Goal: Information Seeking & Learning: Understand process/instructions

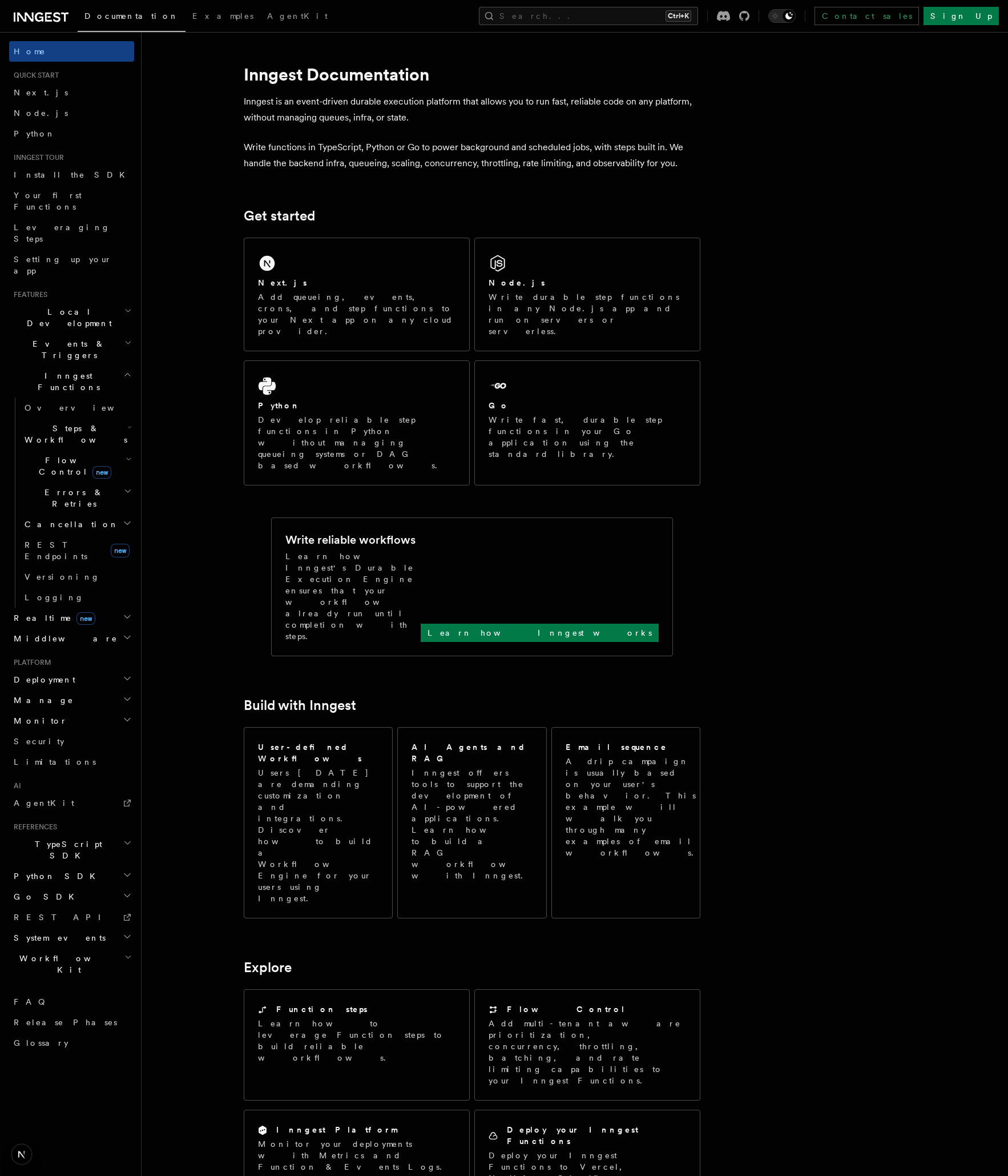
drag, startPoint x: 208, startPoint y: 523, endPoint x: 198, endPoint y: 516, distance: 12.2
click at [208, 523] on article "Inngest Documentation Inngest is an event-driven durable execution platform tha…" at bounding box center [545, 902] width 771 height 1704
click at [70, 838] on span "TypeScript SDK" at bounding box center [66, 850] width 114 height 23
click at [61, 892] on span "Create the client" at bounding box center [59, 902] width 69 height 21
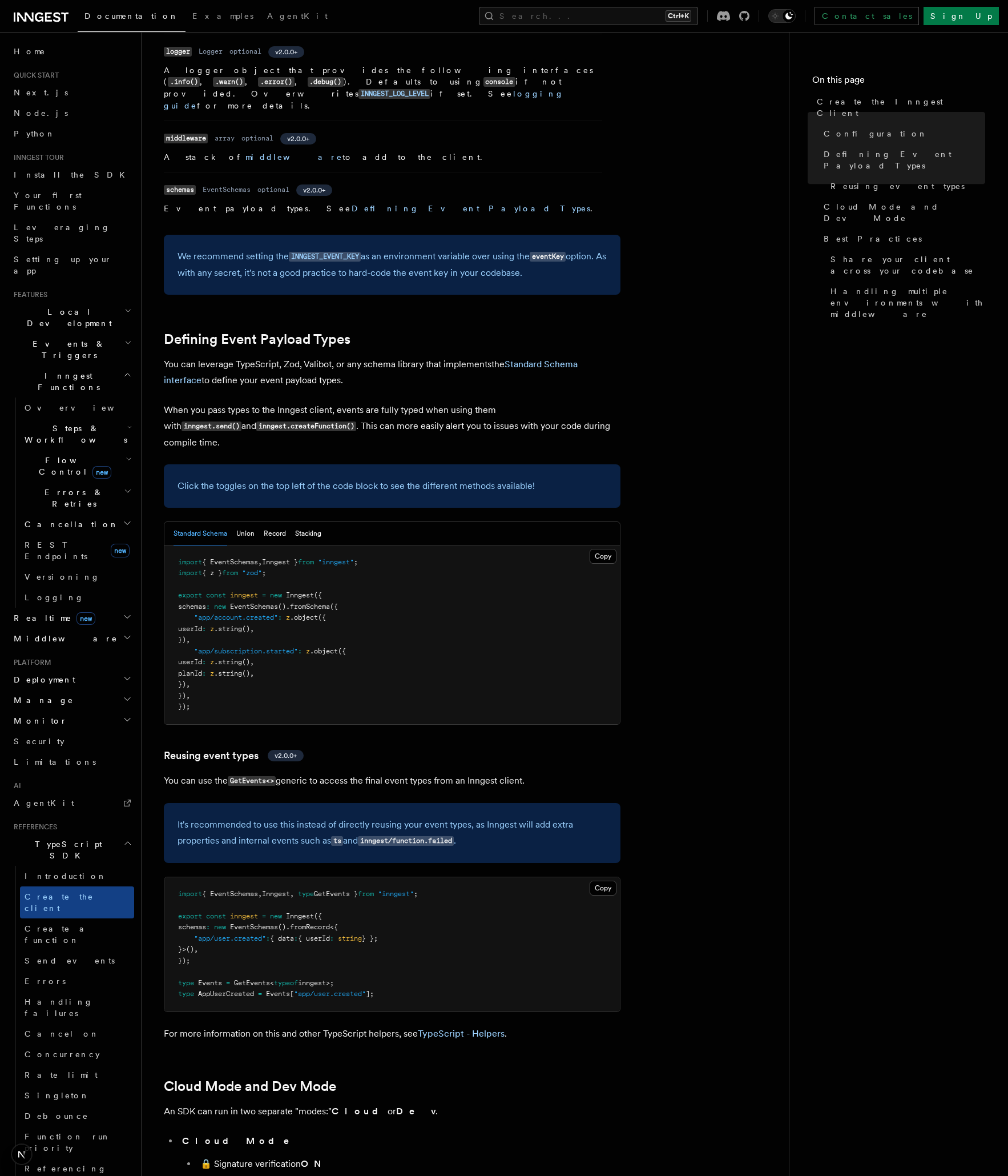
scroll to position [743, 0]
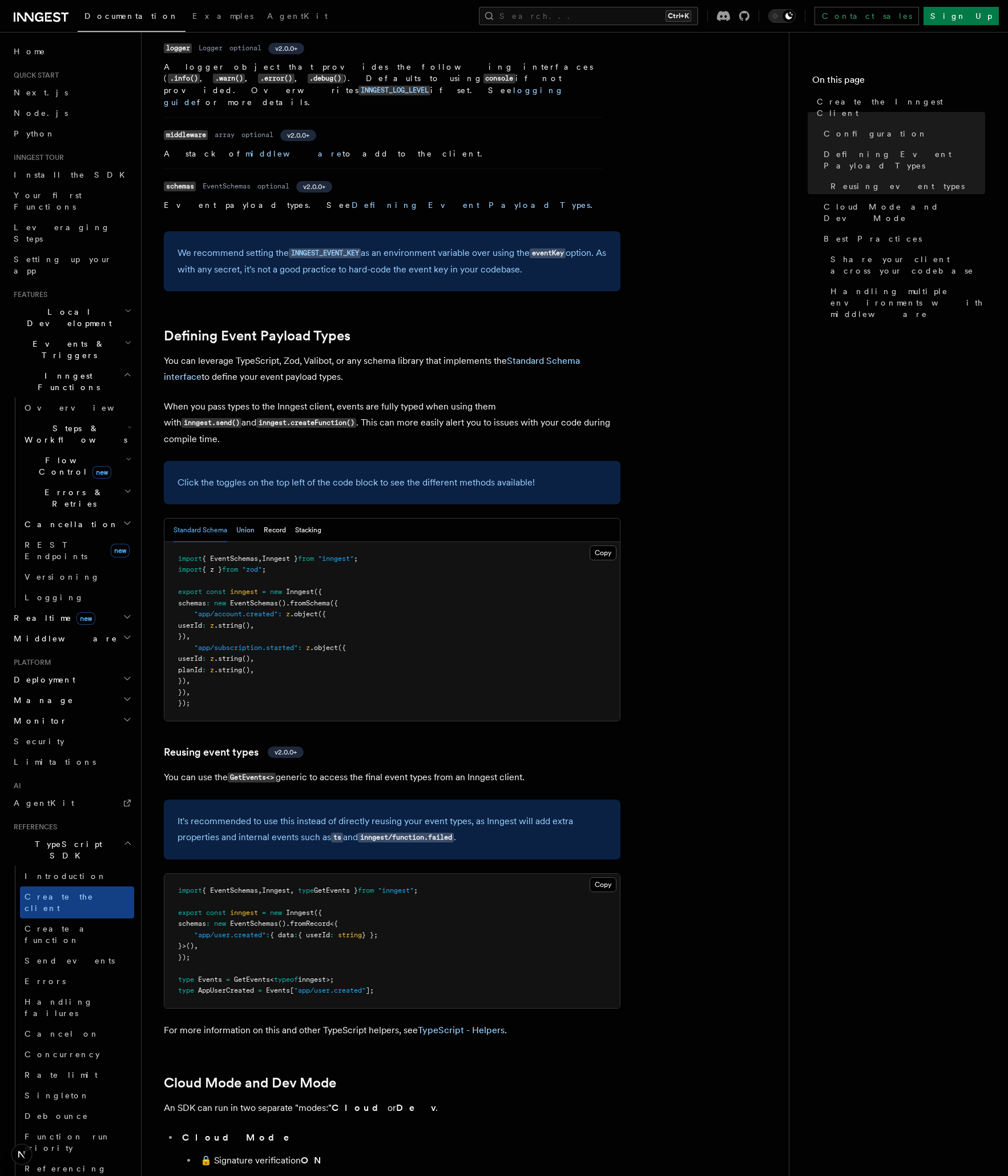
click at [243, 518] on button "Union" at bounding box center [246, 530] width 19 height 24
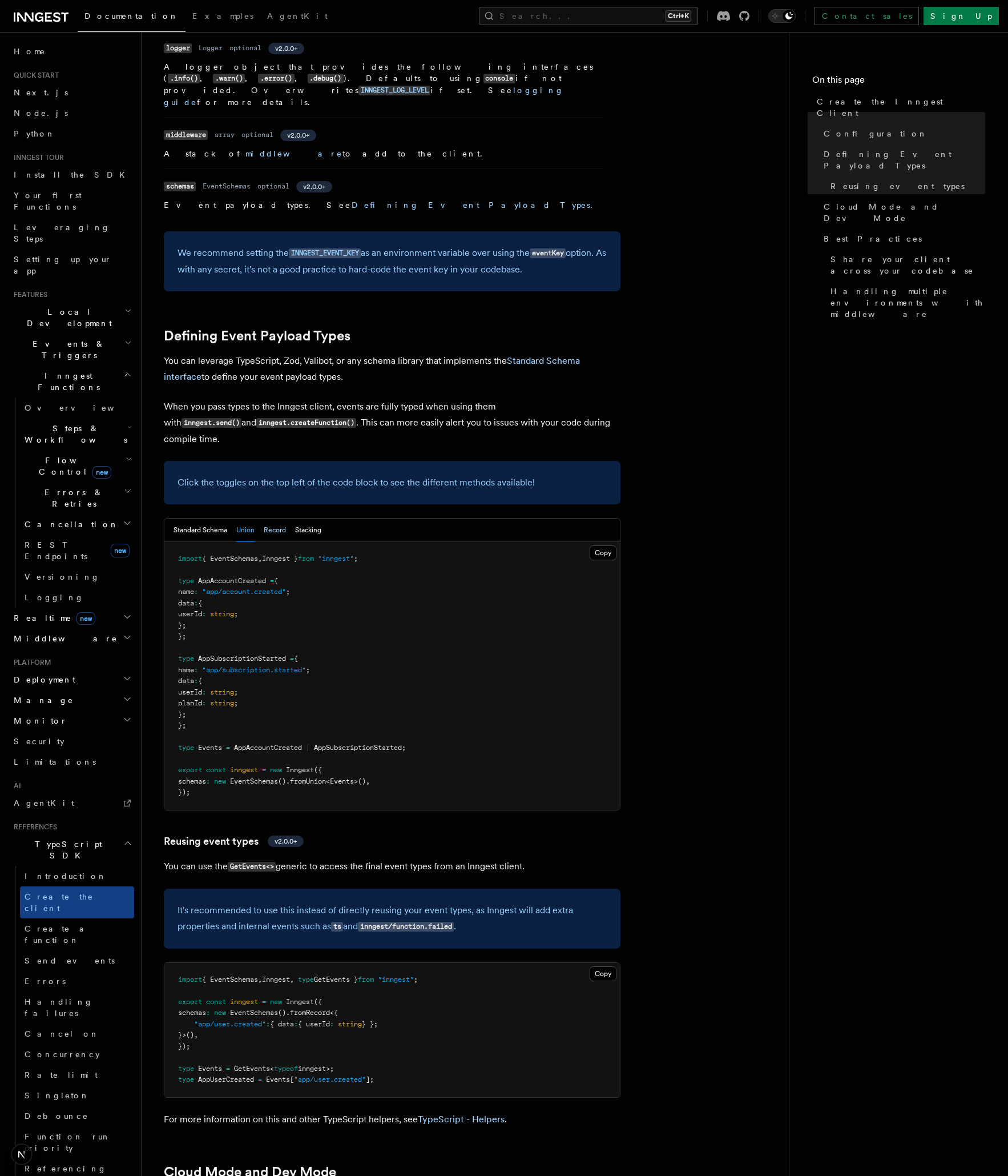
click at [274, 518] on button "Record" at bounding box center [274, 530] width 22 height 24
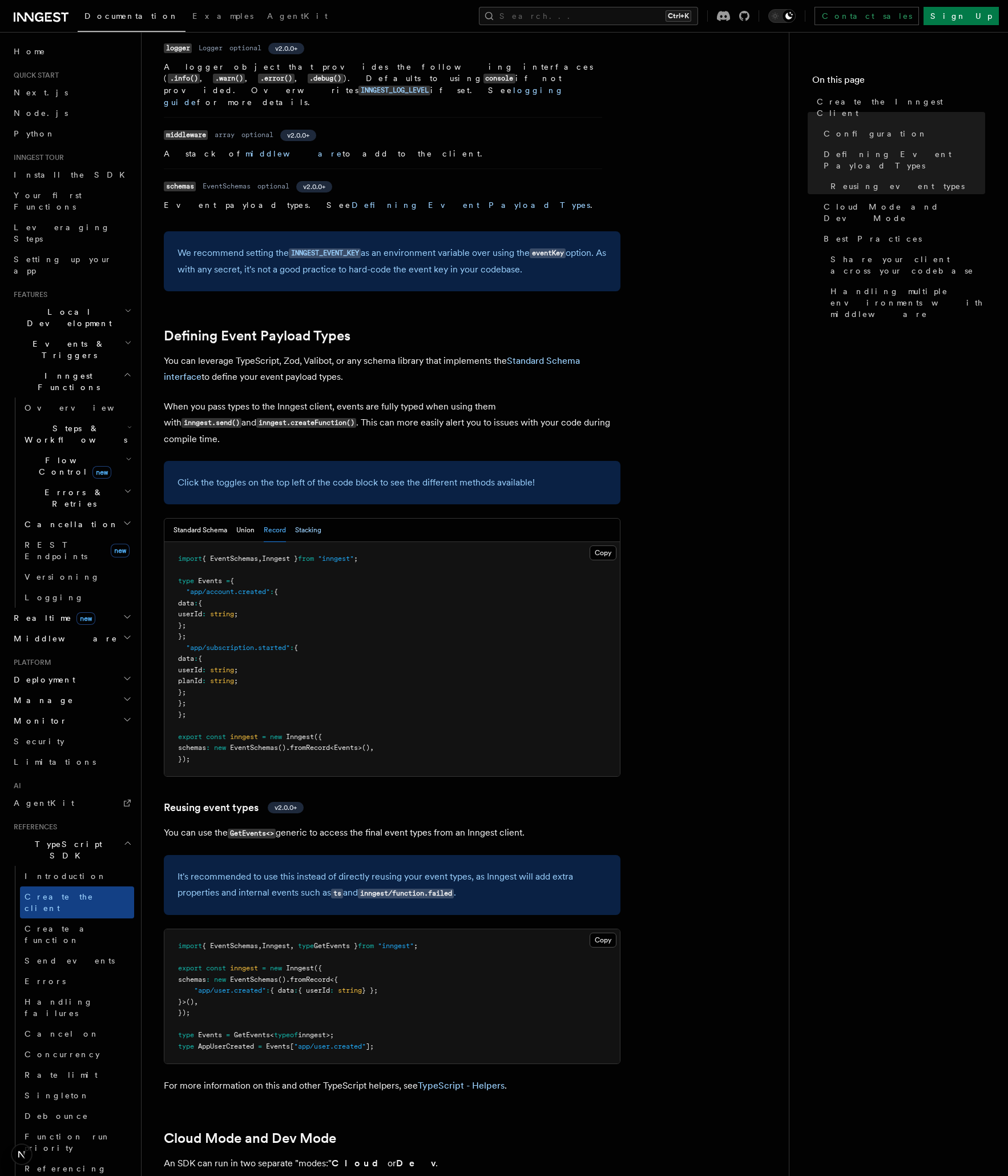
click at [310, 518] on button "Stacking" at bounding box center [308, 530] width 26 height 24
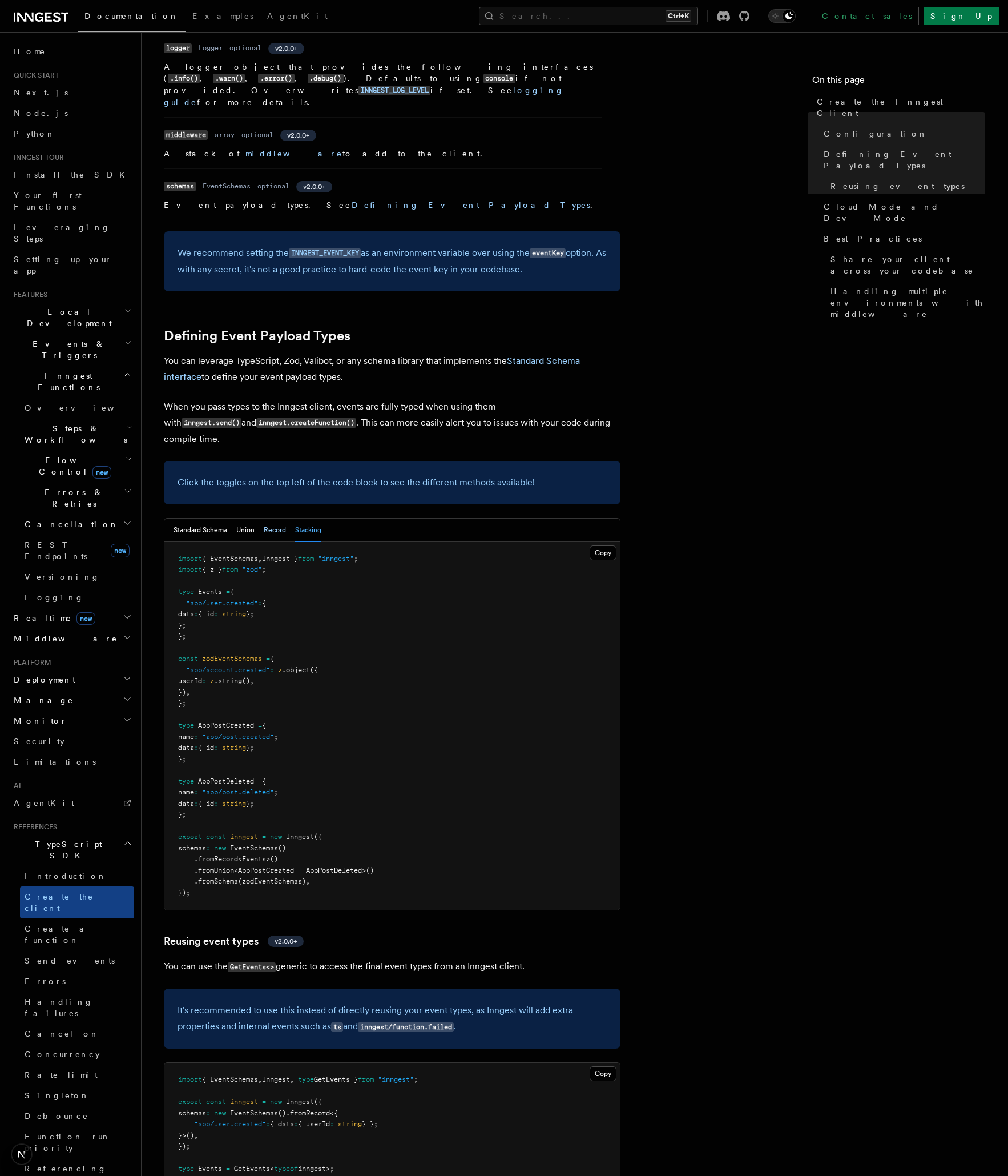
click at [276, 518] on button "Record" at bounding box center [274, 530] width 22 height 24
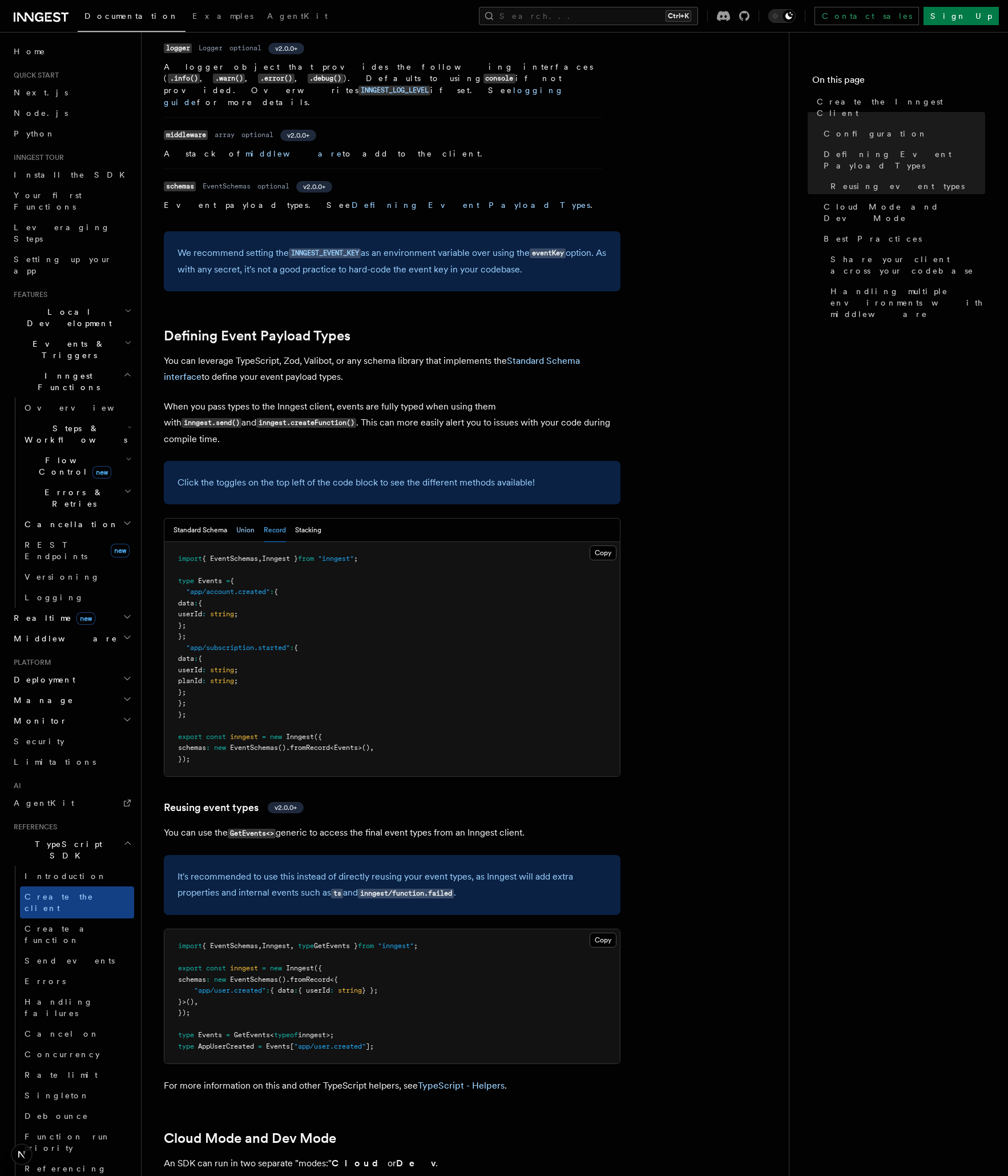
click at [249, 518] on button "Union" at bounding box center [246, 530] width 19 height 24
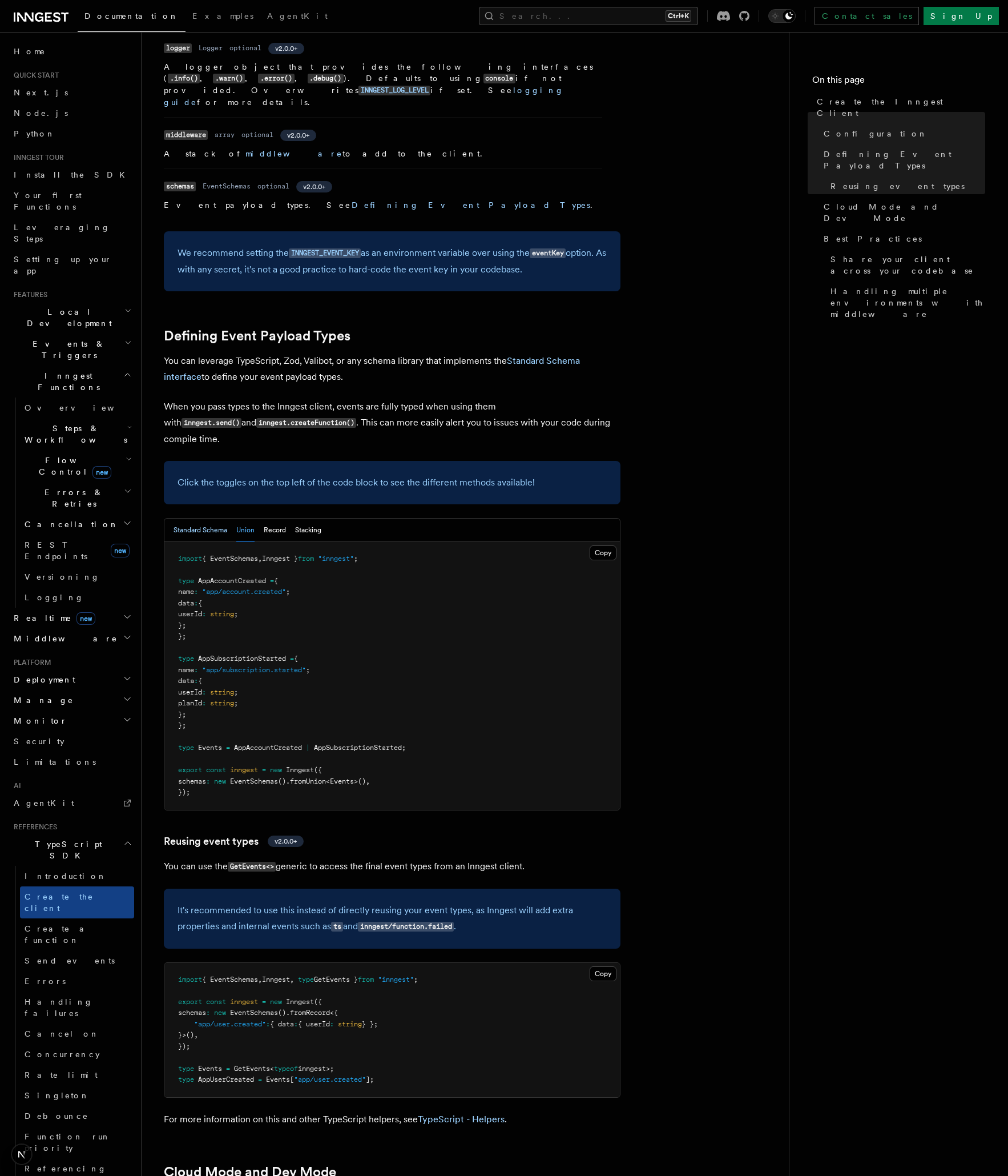
click at [216, 518] on button "Standard Schema" at bounding box center [200, 530] width 54 height 24
